Goal: Information Seeking & Learning: Learn about a topic

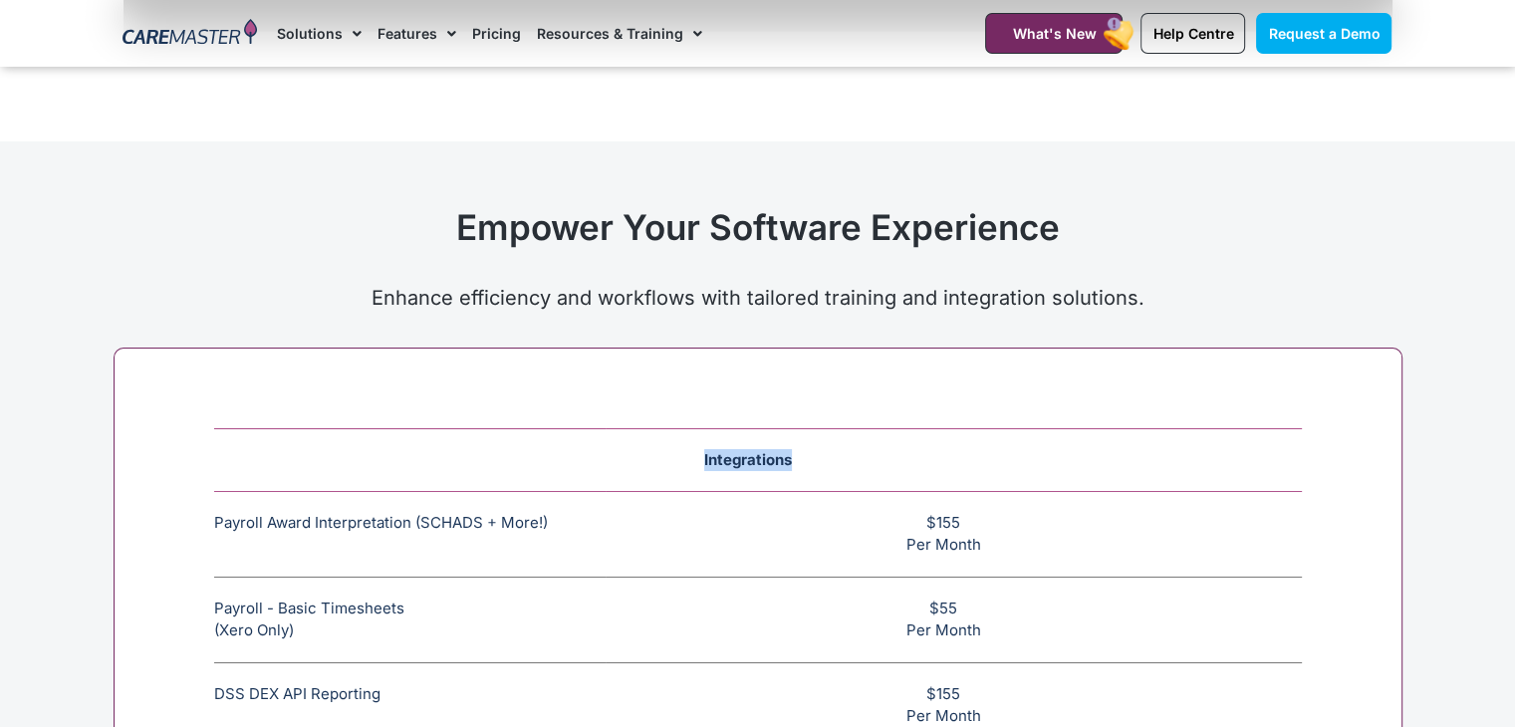
drag, startPoint x: 0, startPoint y: 0, endPoint x: 677, endPoint y: 447, distance: 811.1
click at [677, 447] on td "Integrations" at bounding box center [758, 459] width 1088 height 63
copy span "Integrations"
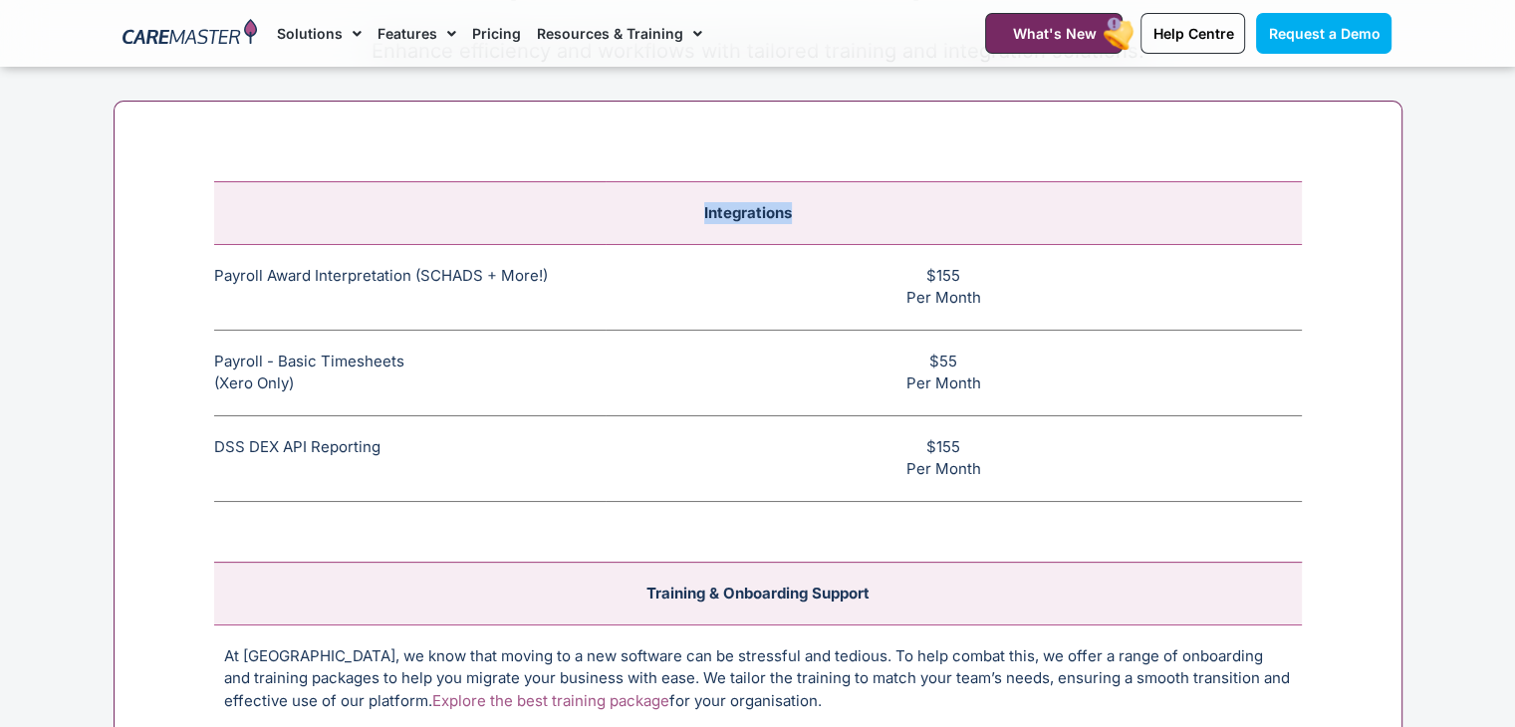
scroll to position [7513, 0]
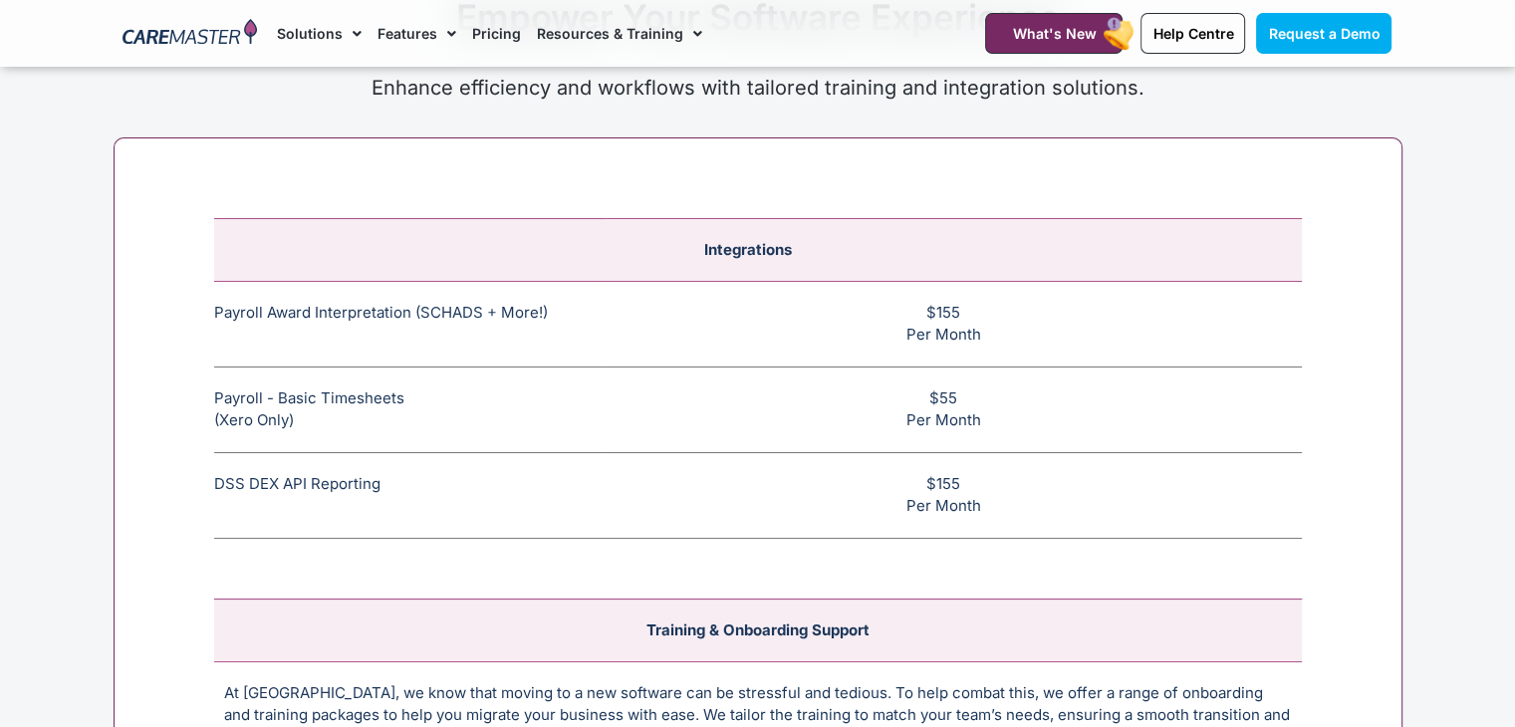
click at [921, 323] on td "$155 Per Month" at bounding box center [954, 324] width 696 height 86
drag, startPoint x: 562, startPoint y: 303, endPoint x: 359, endPoint y: 317, distance: 203.7
click at [359, 317] on td "Payroll Award Interpretation (SCHADS + More!) The SCHADS Award interpretation e…" at bounding box center [410, 324] width 392 height 86
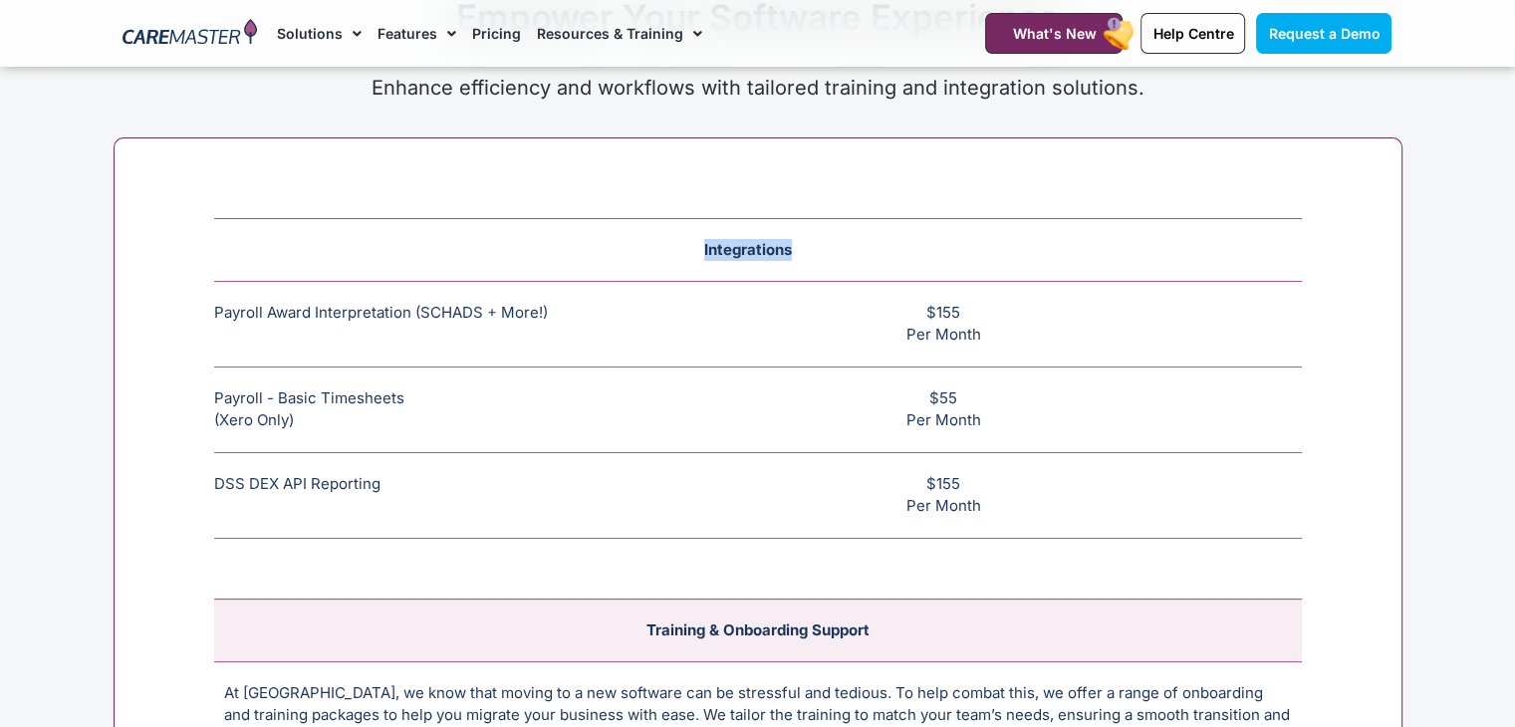
drag, startPoint x: 805, startPoint y: 241, endPoint x: 679, endPoint y: 236, distance: 126.6
click at [679, 236] on td "Integrations" at bounding box center [758, 249] width 1088 height 63
copy span "Integrations"
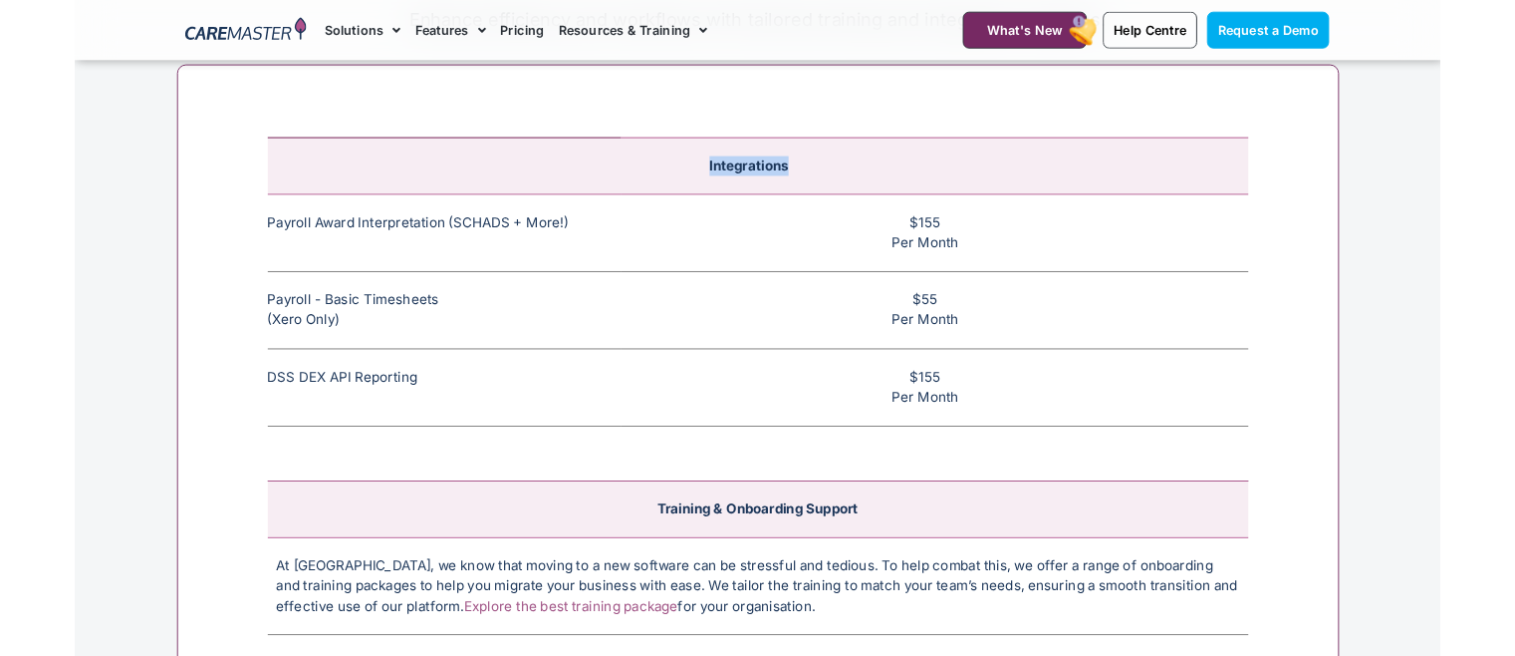
scroll to position [7503, 0]
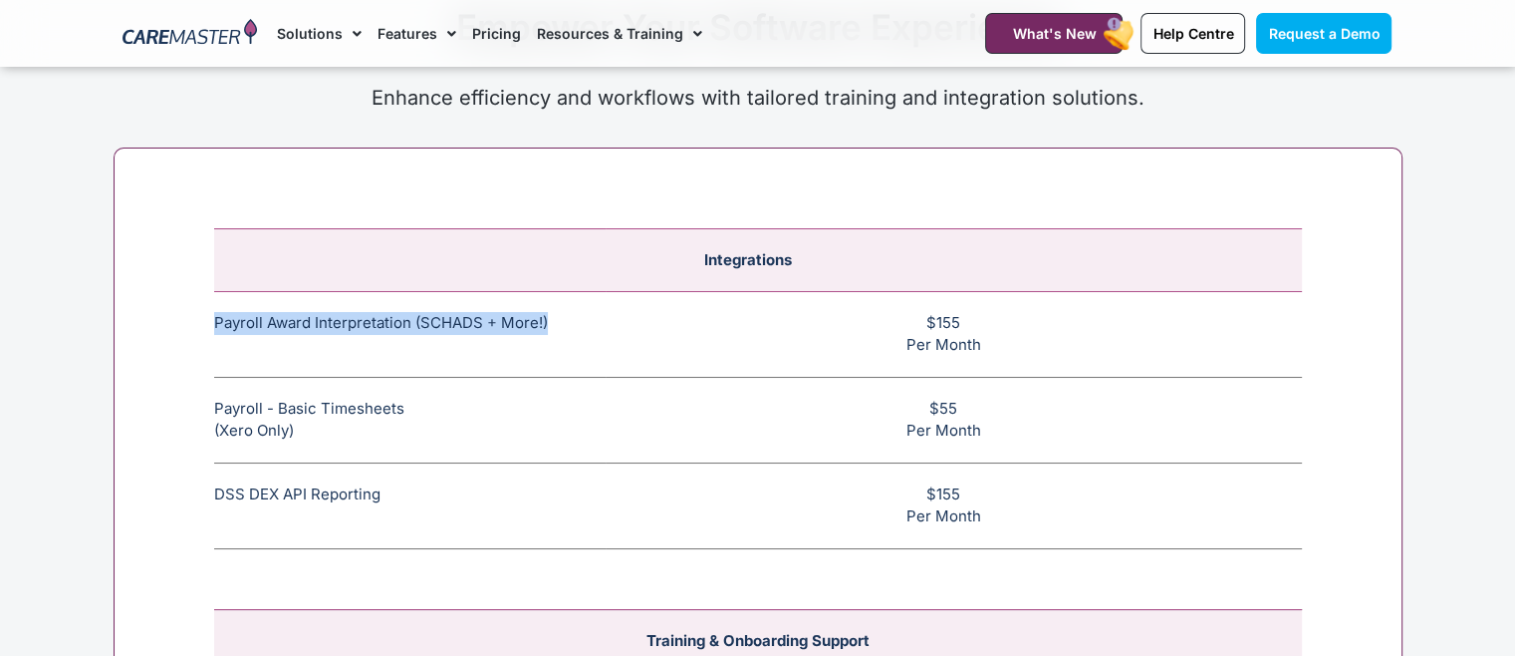
drag, startPoint x: 556, startPoint y: 304, endPoint x: 214, endPoint y: 302, distance: 341.8
click at [214, 305] on td "Payroll Award Interpretation (SCHADS + More!) The SCHADS Award interpretation e…" at bounding box center [410, 334] width 392 height 86
copy td "Payroll Award Interpretation (SCHADS + More!)"
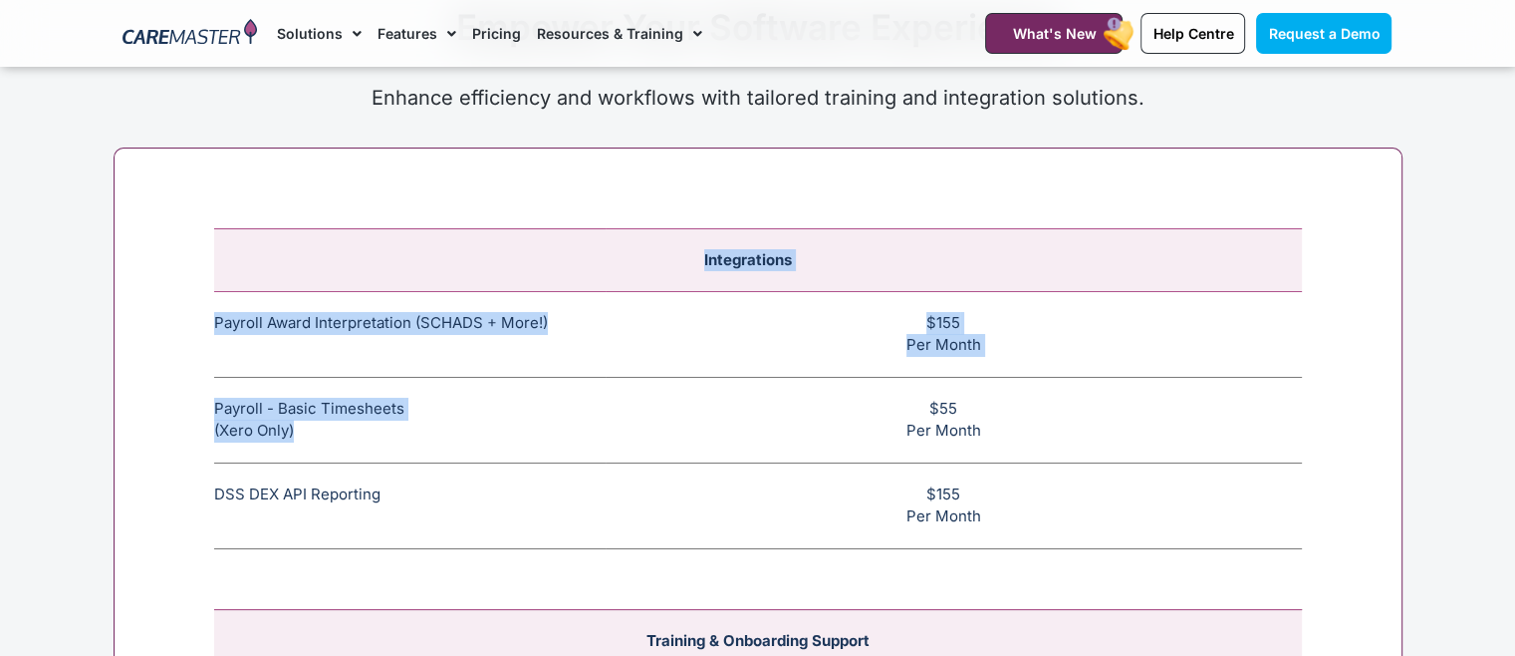
drag, startPoint x: 312, startPoint y: 419, endPoint x: 211, endPoint y: 394, distance: 103.9
click at [211, 394] on div "Integrations Payroll Award Interpretation (SCHADS + More!) The SCHADS Award int…" at bounding box center [758, 631] width 1289 height 968
click at [216, 395] on td "Payroll - Basic Timesheets (Xero Only) The basic payroll feature allows timeshe…" at bounding box center [410, 420] width 392 height 86
click at [218, 394] on td "Payroll - Basic Timesheets (Xero Only) The basic payroll feature allows timeshe…" at bounding box center [410, 420] width 392 height 86
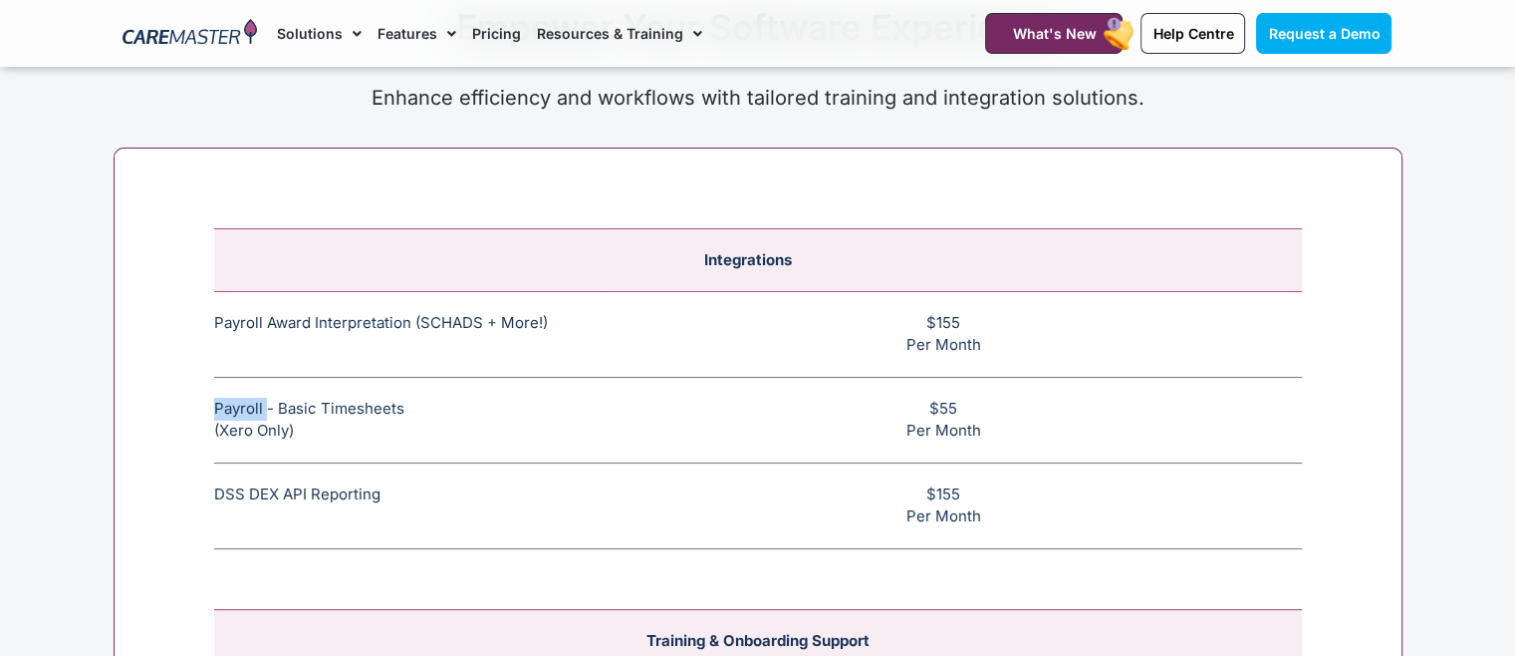
click at [218, 394] on td "Payroll - Basic Timesheets (Xero Only) The basic payroll feature allows timeshe…" at bounding box center [410, 420] width 392 height 86
drag, startPoint x: 297, startPoint y: 421, endPoint x: 217, endPoint y: 395, distance: 84.1
click at [217, 395] on td "Payroll - Basic Timesheets (Xero Only) The basic payroll feature allows timeshe…" at bounding box center [410, 420] width 392 height 86
copy td "Payroll - Basic Timesheets (Xero Only)"
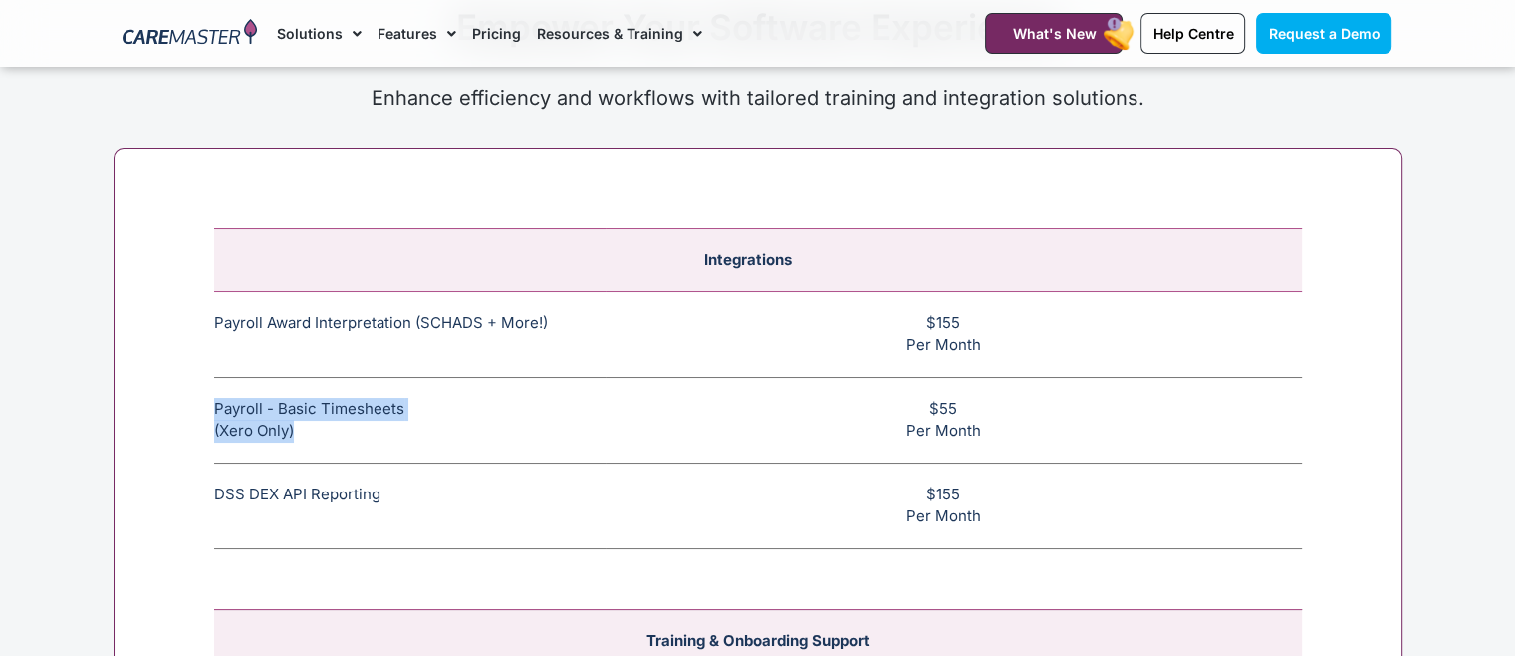
drag, startPoint x: 382, startPoint y: 472, endPoint x: 213, endPoint y: 479, distance: 168.5
click at [214, 479] on td "DSS DEX API Reporting This feature allows CHSP and DSS services to be reported …" at bounding box center [410, 505] width 392 height 86
copy td "DSS DEX API Reporting"
drag, startPoint x: 994, startPoint y: 332, endPoint x: 902, endPoint y: 318, distance: 93.7
click at [902, 318] on td "$155 Per Month" at bounding box center [954, 334] width 696 height 86
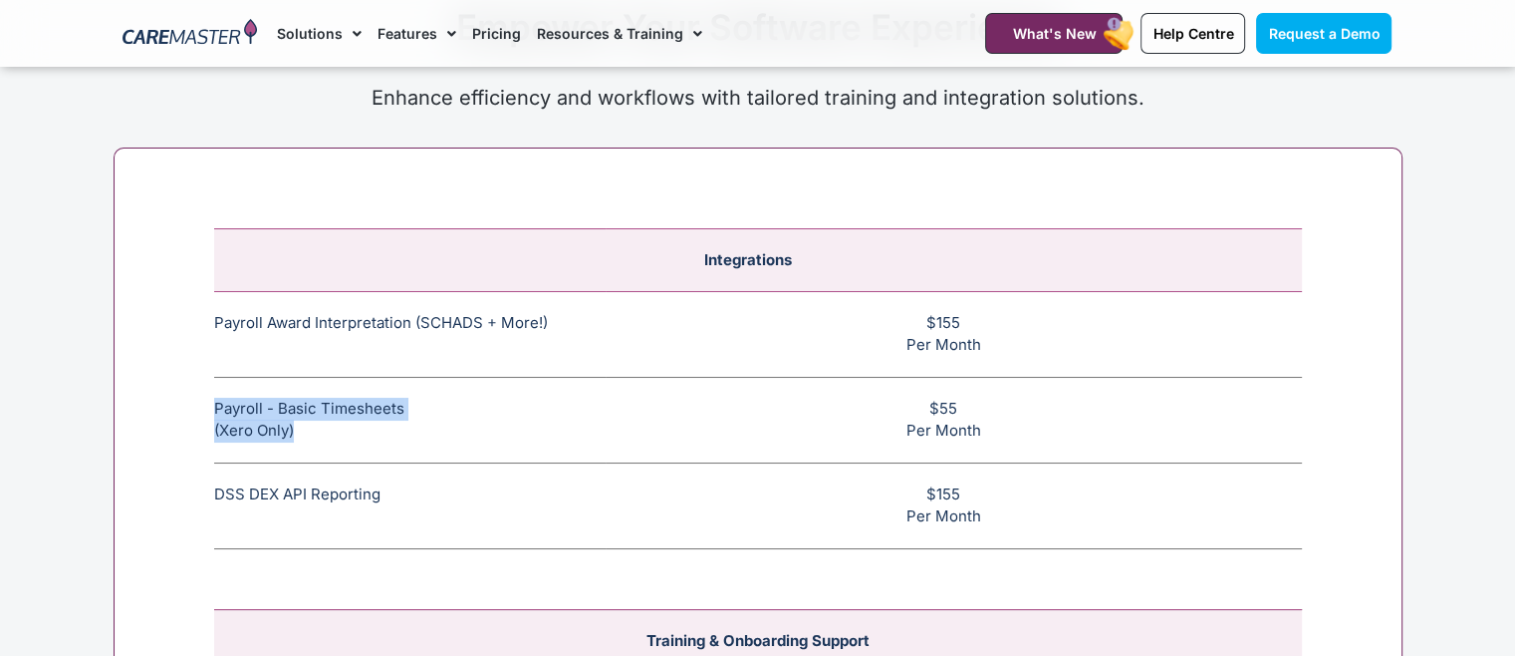
copy td "$155 Per Month"
drag, startPoint x: 990, startPoint y: 415, endPoint x: 934, endPoint y: 395, distance: 60.5
click at [934, 395] on td "$55 Per Month" at bounding box center [954, 420] width 696 height 86
copy td "$55 Per Month"
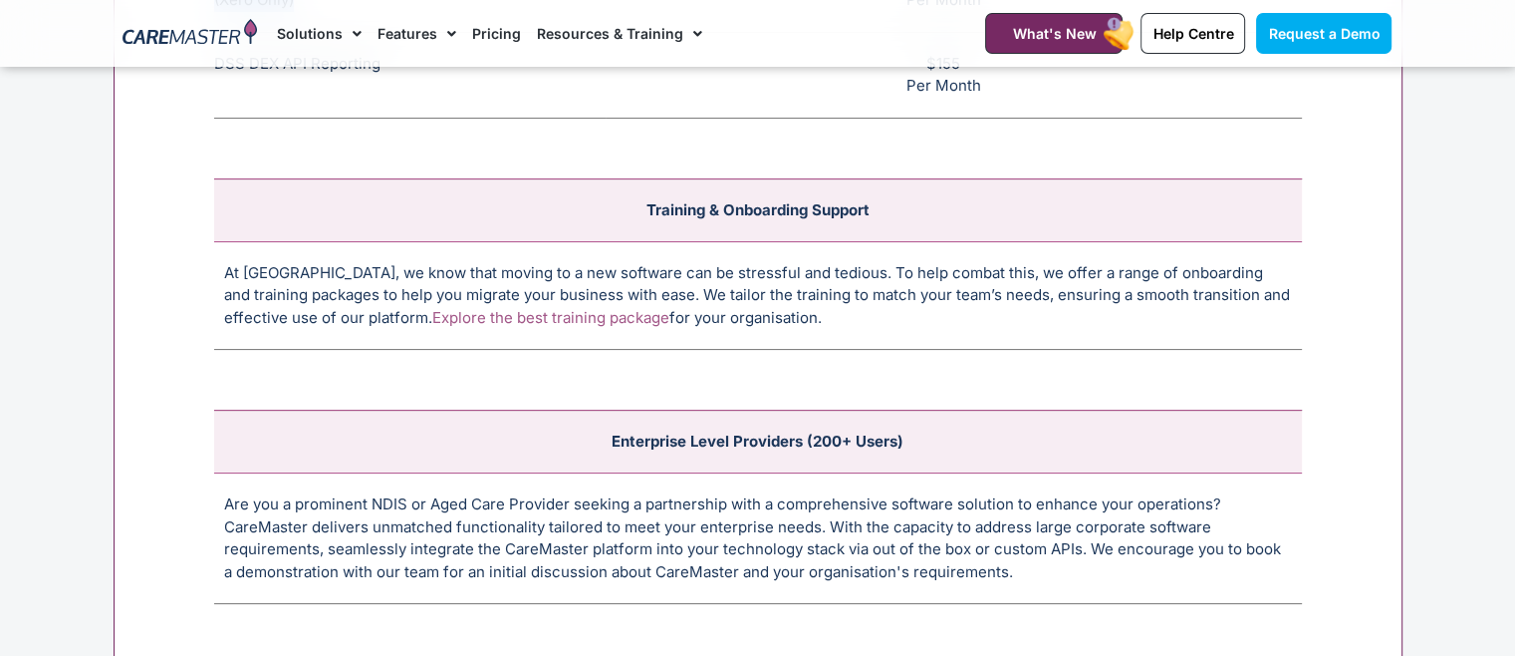
scroll to position [7891, 0]
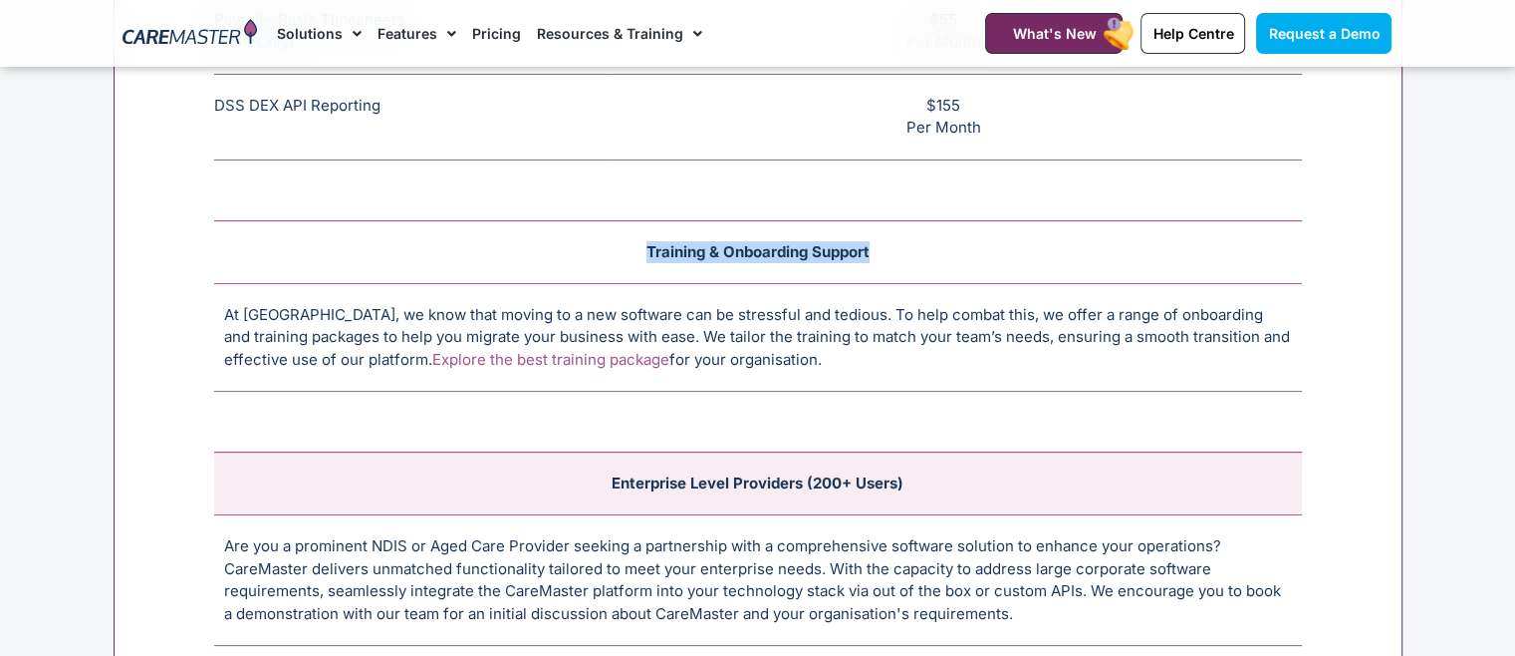
drag, startPoint x: 881, startPoint y: 240, endPoint x: 642, endPoint y: 236, distance: 239.2
click at [642, 236] on td "Training & Onboarding Support" at bounding box center [758, 251] width 1088 height 63
copy td "Training & Onboarding Support"
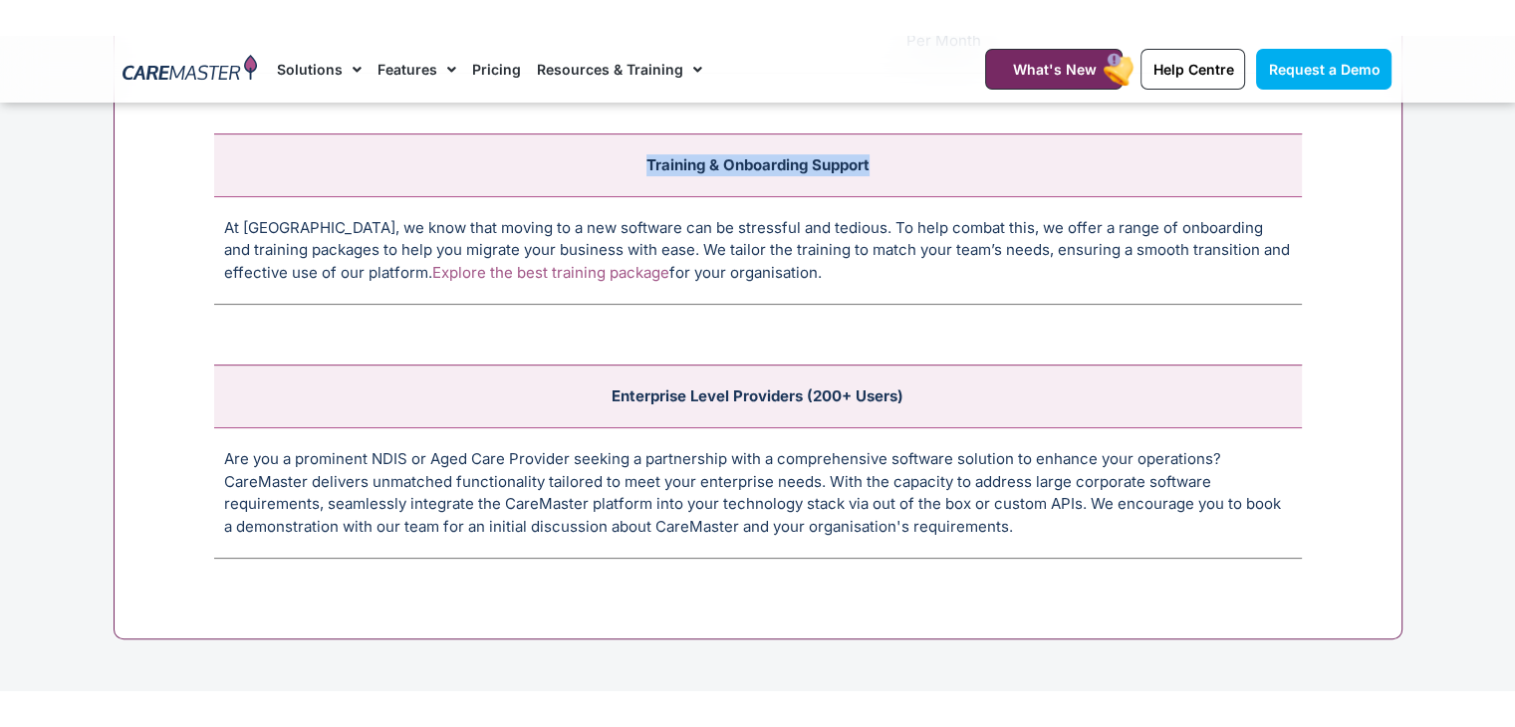
scroll to position [8070, 0]
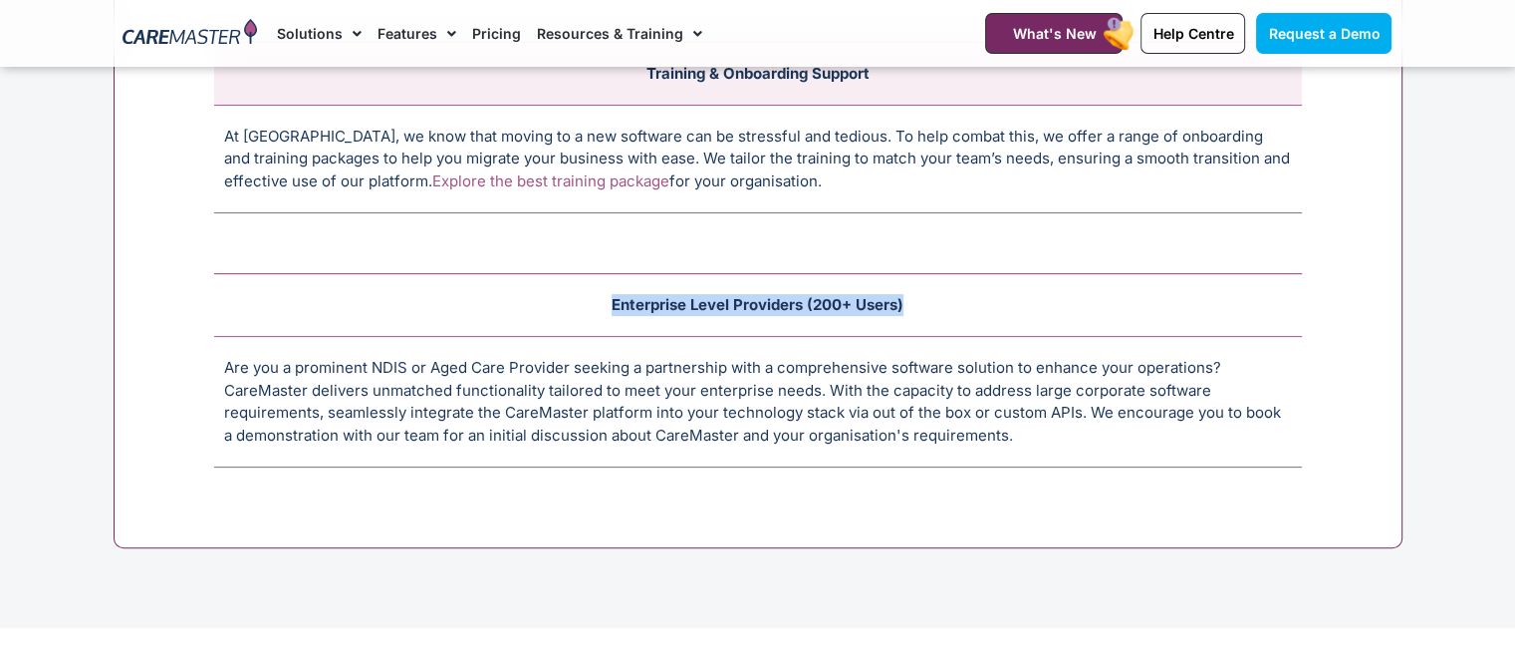
drag, startPoint x: 613, startPoint y: 284, endPoint x: 923, endPoint y: 287, distance: 309.9
click at [923, 287] on td "Enterprise Level Providers (200+ Users)" at bounding box center [758, 305] width 1088 height 63
copy td "Enterprise Level Providers (200+ Users)"
click at [646, 279] on td "Enterprise Level Providers (200+ Users)" at bounding box center [758, 305] width 1088 height 63
drag, startPoint x: 614, startPoint y: 287, endPoint x: 901, endPoint y: 302, distance: 287.3
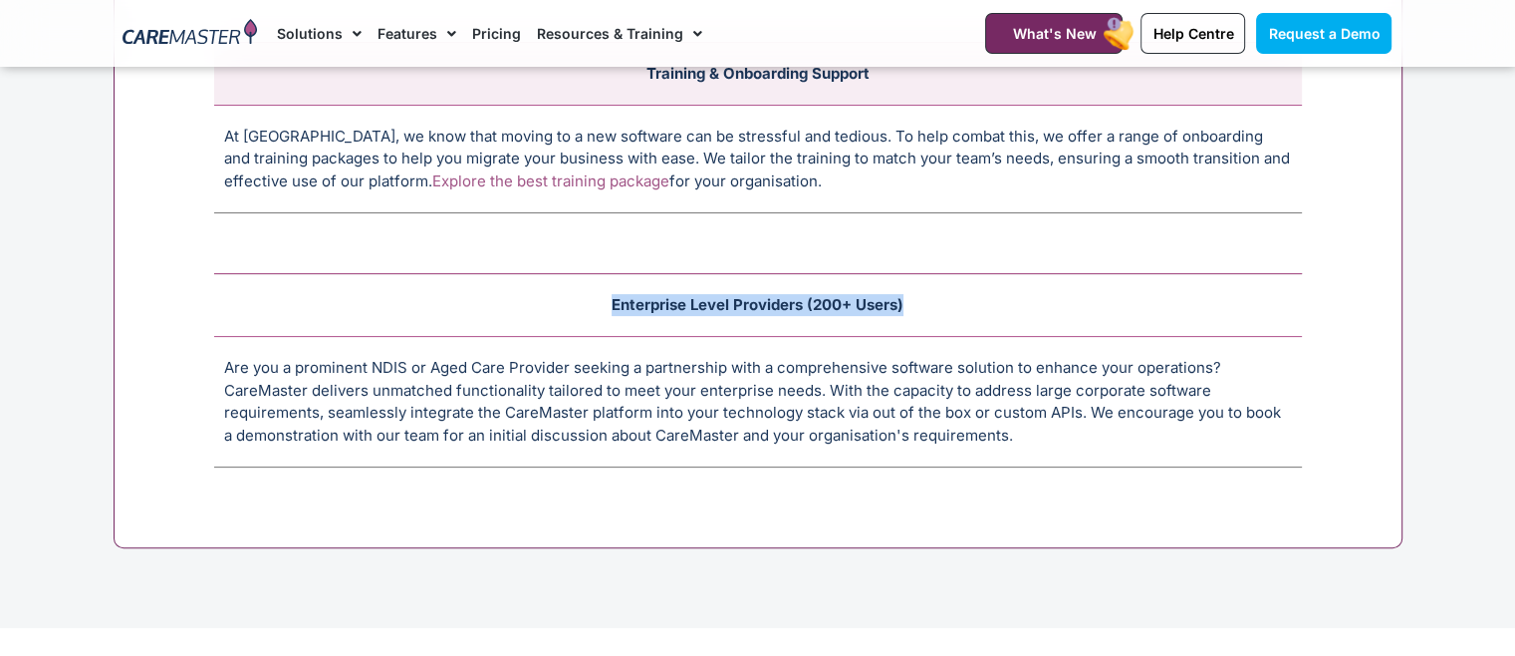
click at [901, 302] on td "Enterprise Level Providers (200+ Users)" at bounding box center [758, 305] width 1088 height 63
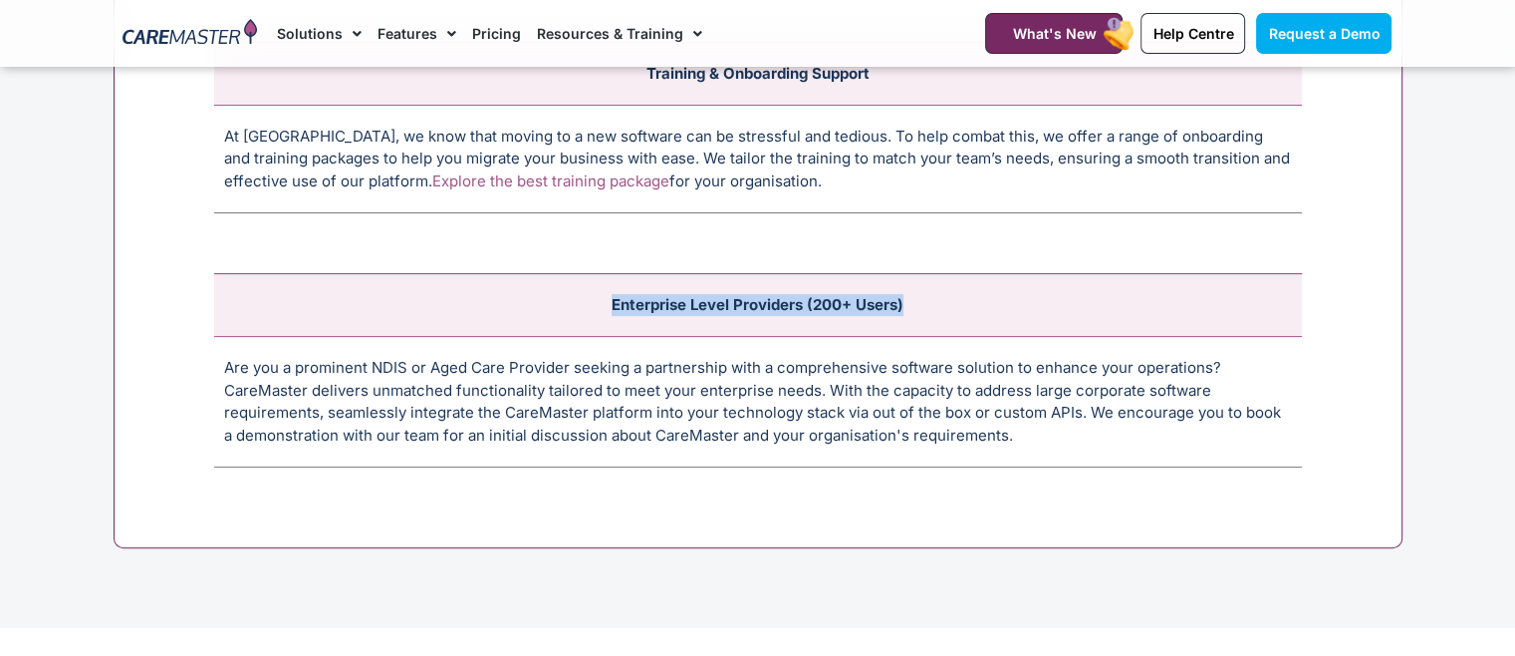
drag, startPoint x: 776, startPoint y: 172, endPoint x: 214, endPoint y: 127, distance: 563.8
click at [214, 127] on td "At [GEOGRAPHIC_DATA], we know that moving to a new software can be stressful an…" at bounding box center [758, 159] width 1088 height 109
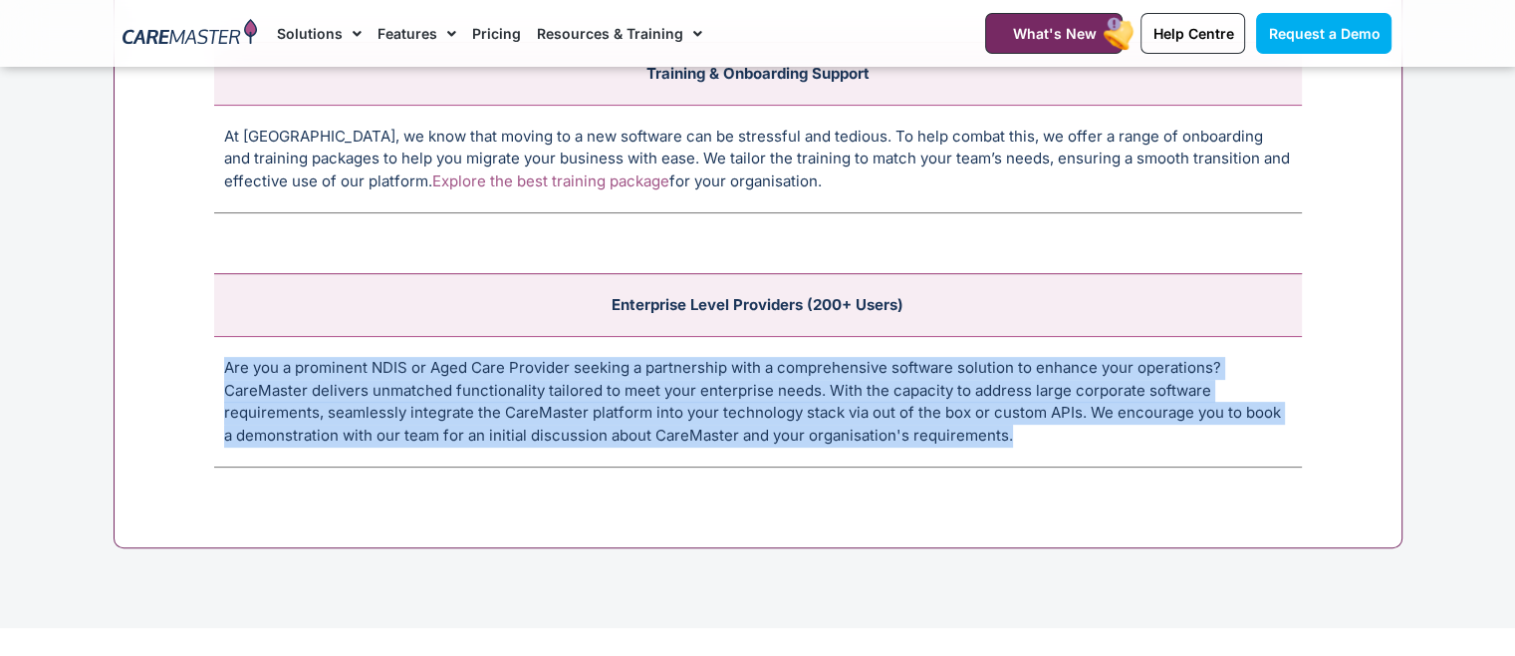
drag, startPoint x: 1000, startPoint y: 422, endPoint x: 225, endPoint y: 345, distance: 779.1
click at [225, 345] on td "Are you a prominent NDIS or Aged Care Provider seeking a partnership with a com…" at bounding box center [758, 402] width 1088 height 131
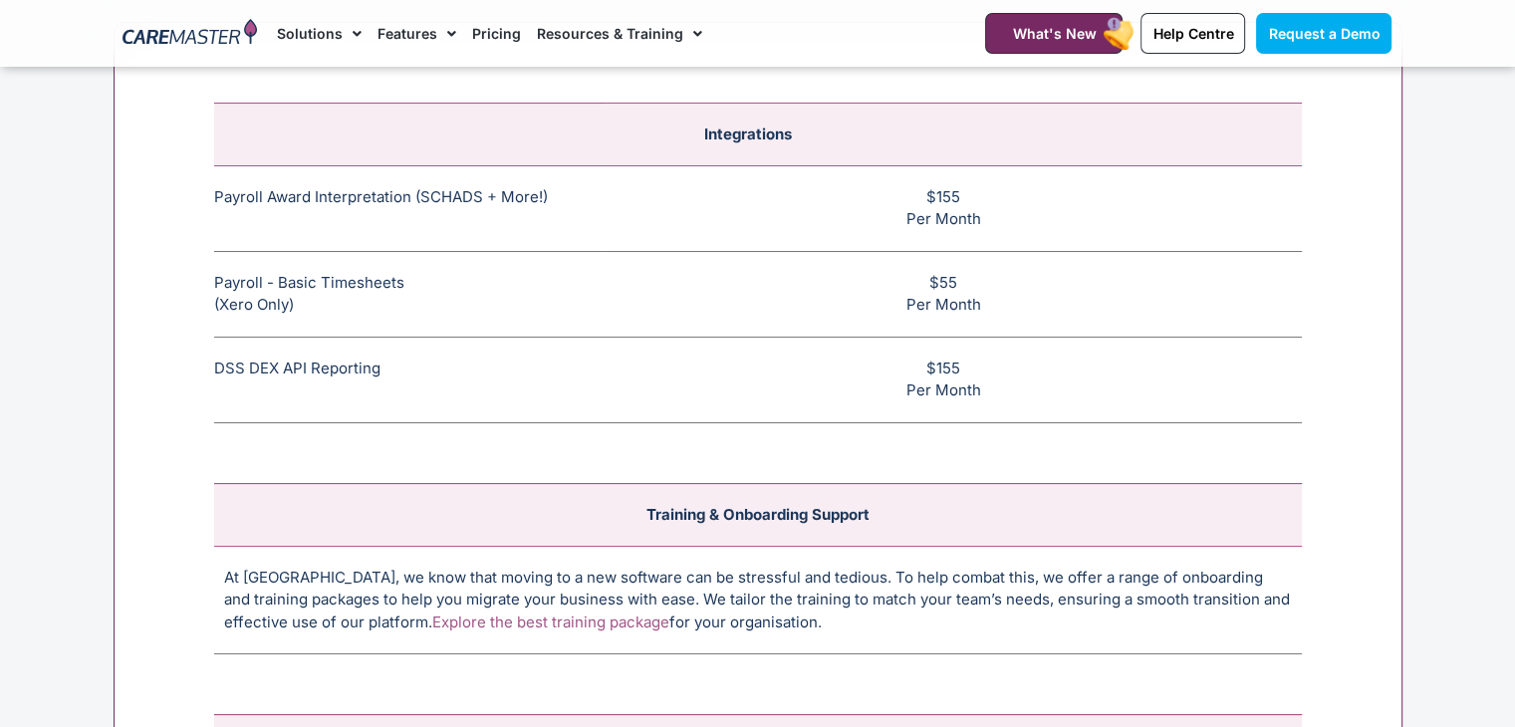
scroll to position [7541, 0]
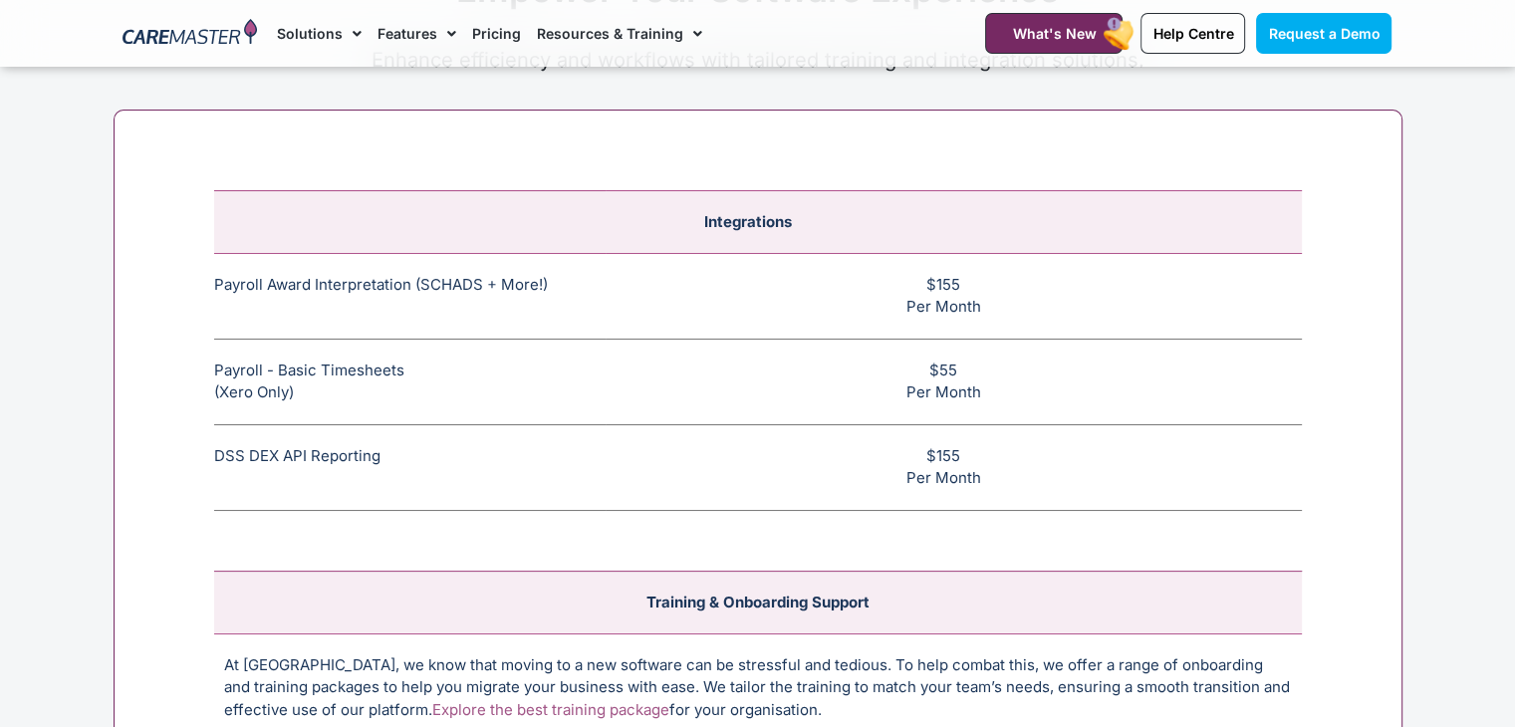
drag, startPoint x: 980, startPoint y: 290, endPoint x: 924, endPoint y: 275, distance: 58.7
click at [924, 275] on td "$155 Per Month" at bounding box center [954, 296] width 696 height 86
click at [1024, 339] on td "$55 Per Month" at bounding box center [954, 382] width 696 height 86
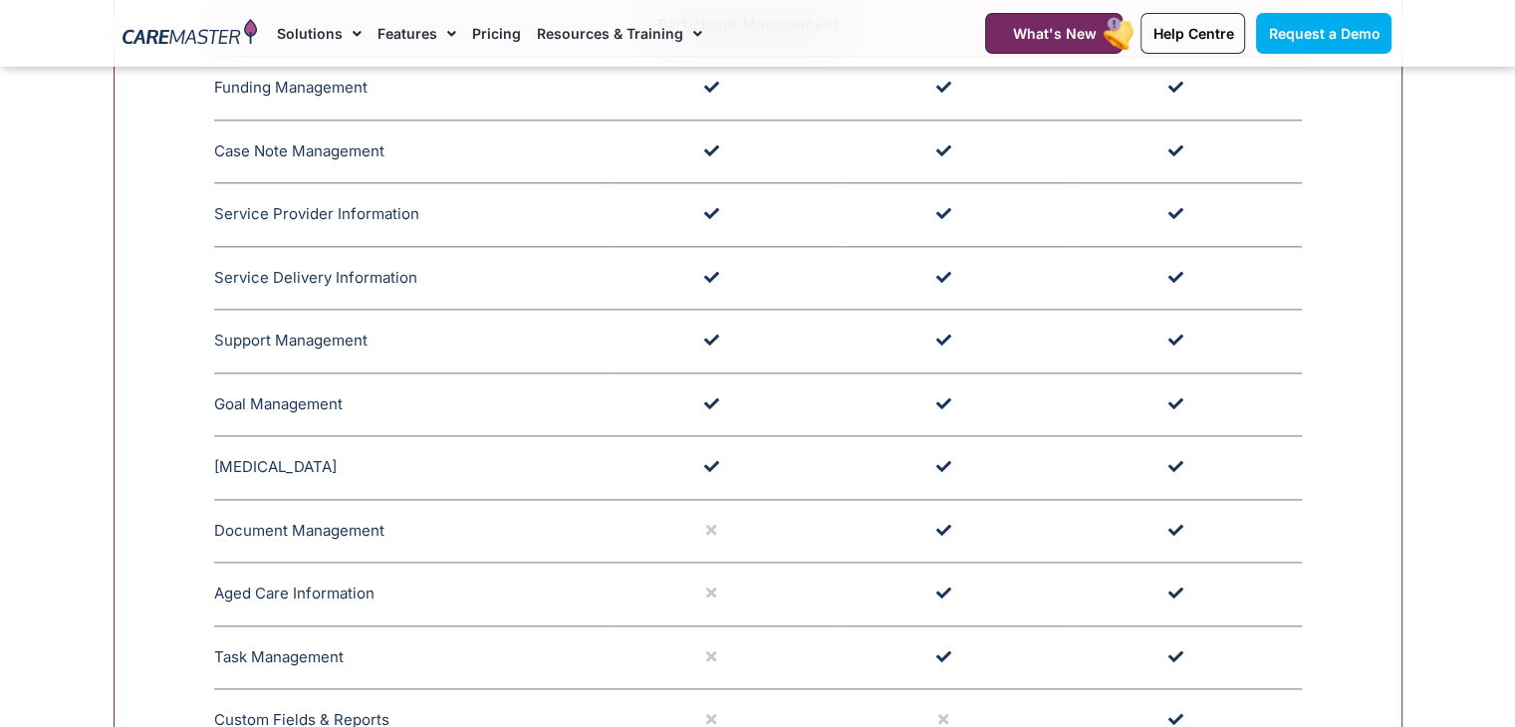
scroll to position [2264, 0]
